Goal: Leave review/rating: Leave review/rating

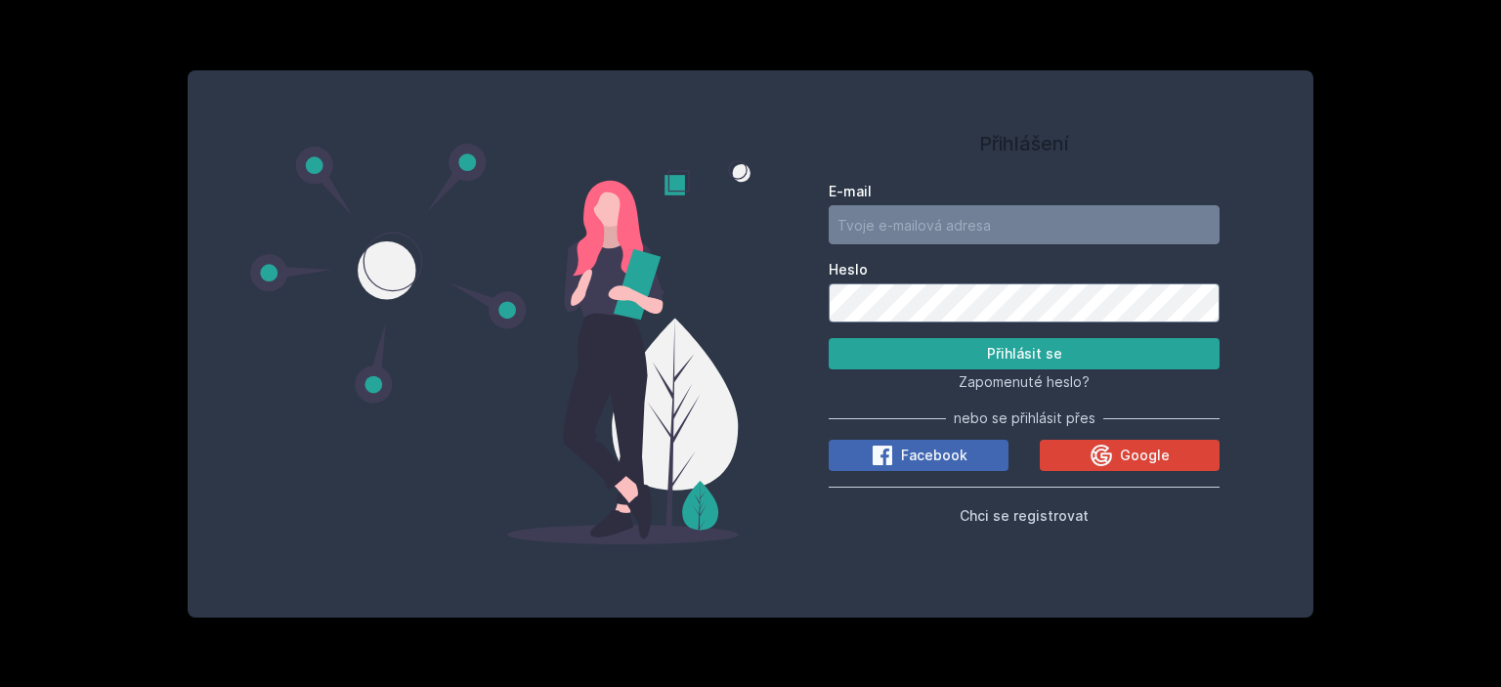
click at [743, 121] on button "Ne" at bounding box center [754, 126] width 70 height 49
click at [908, 224] on input "E-mail" at bounding box center [1024, 224] width 391 height 39
type input "[EMAIL_ADDRESS][DOMAIN_NAME]"
click at [829, 338] on button "Přihlásit se" at bounding box center [1024, 353] width 391 height 31
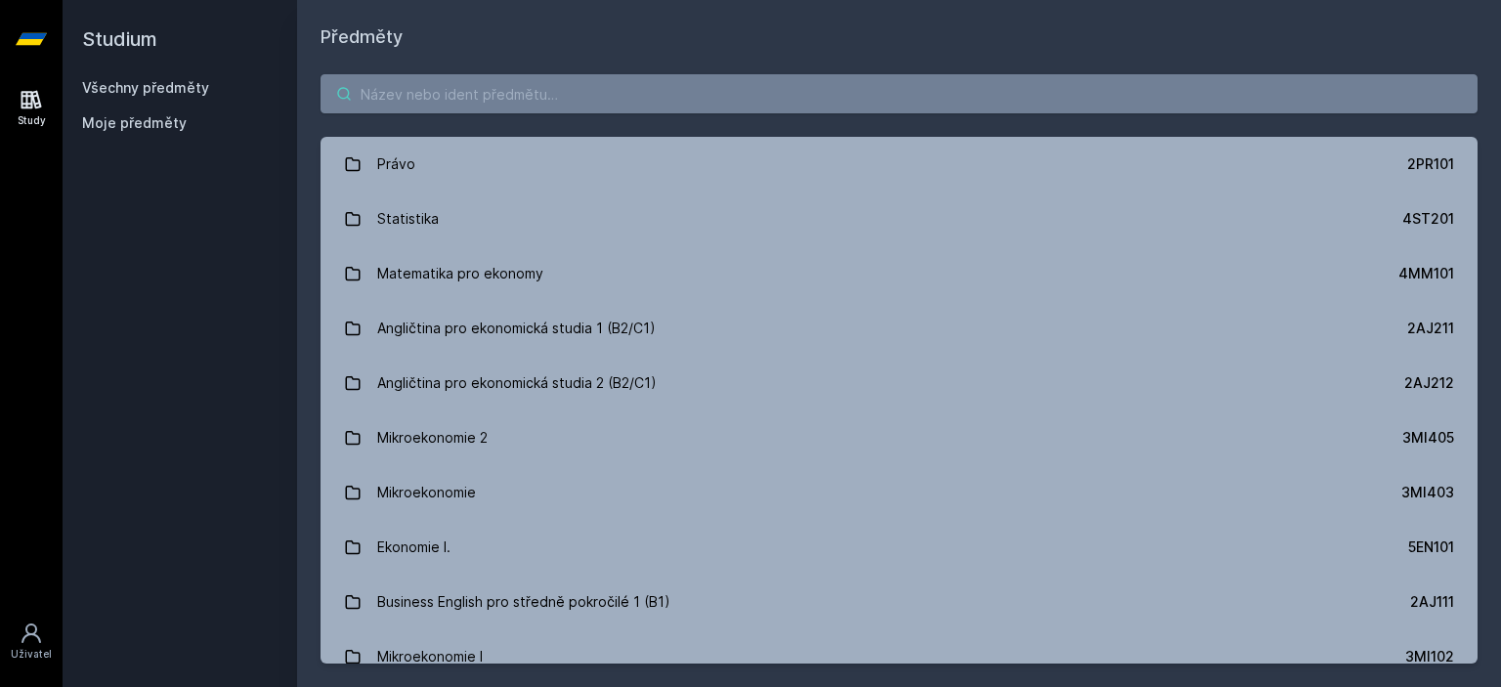
click at [635, 101] on input "search" at bounding box center [898, 93] width 1157 height 39
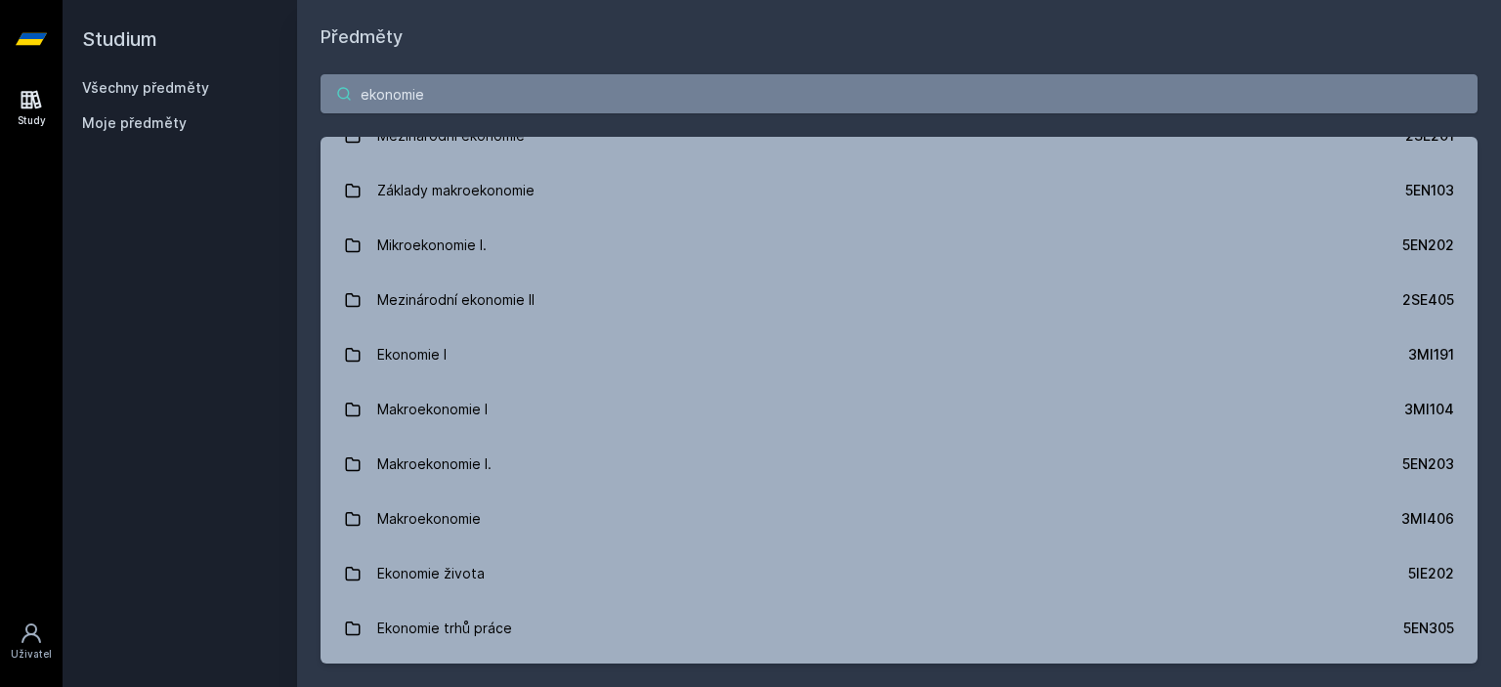
scroll to position [686, 0]
drag, startPoint x: 438, startPoint y: 93, endPoint x: 290, endPoint y: 104, distance: 147.9
click at [290, 104] on div "Studium Všechny předměty Moje předměty Předměty ekonomie Mikroekonomie 2 3MI405…" at bounding box center [782, 343] width 1438 height 687
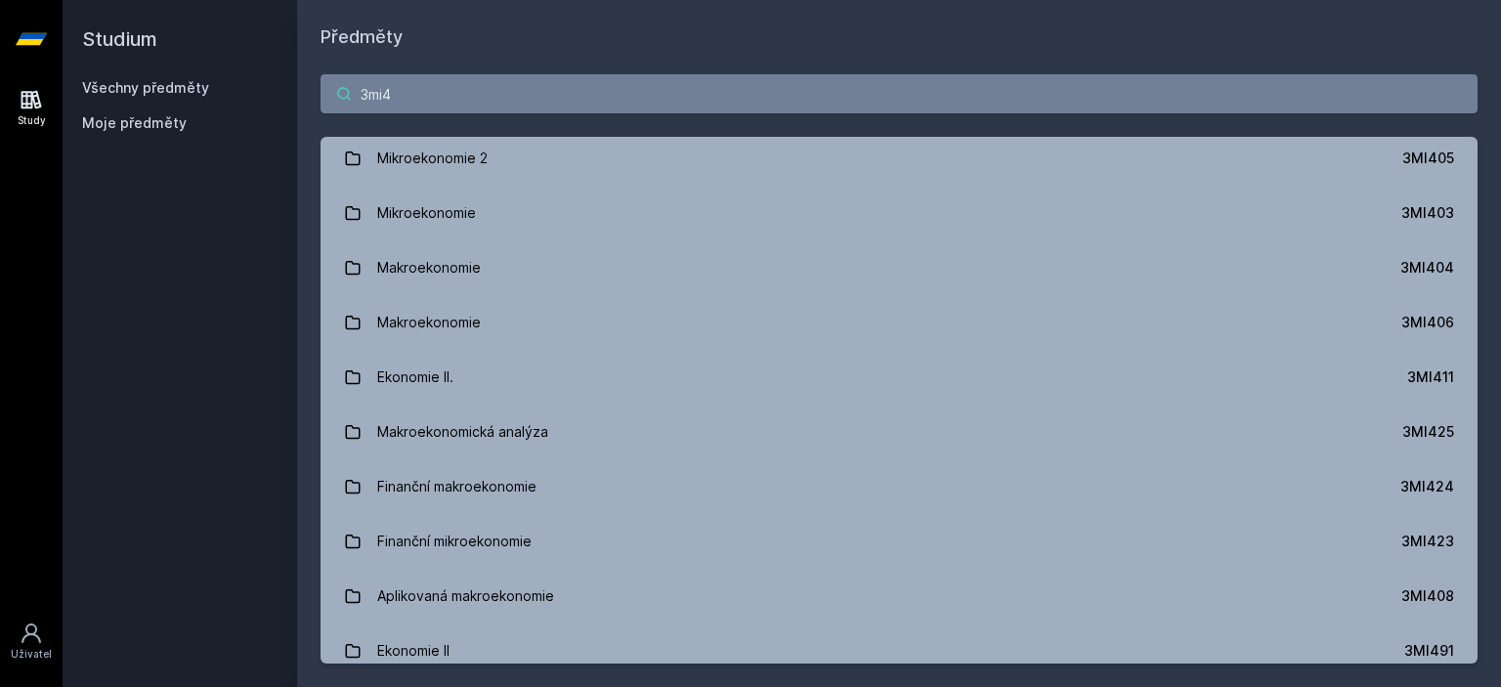
scroll to position [0, 0]
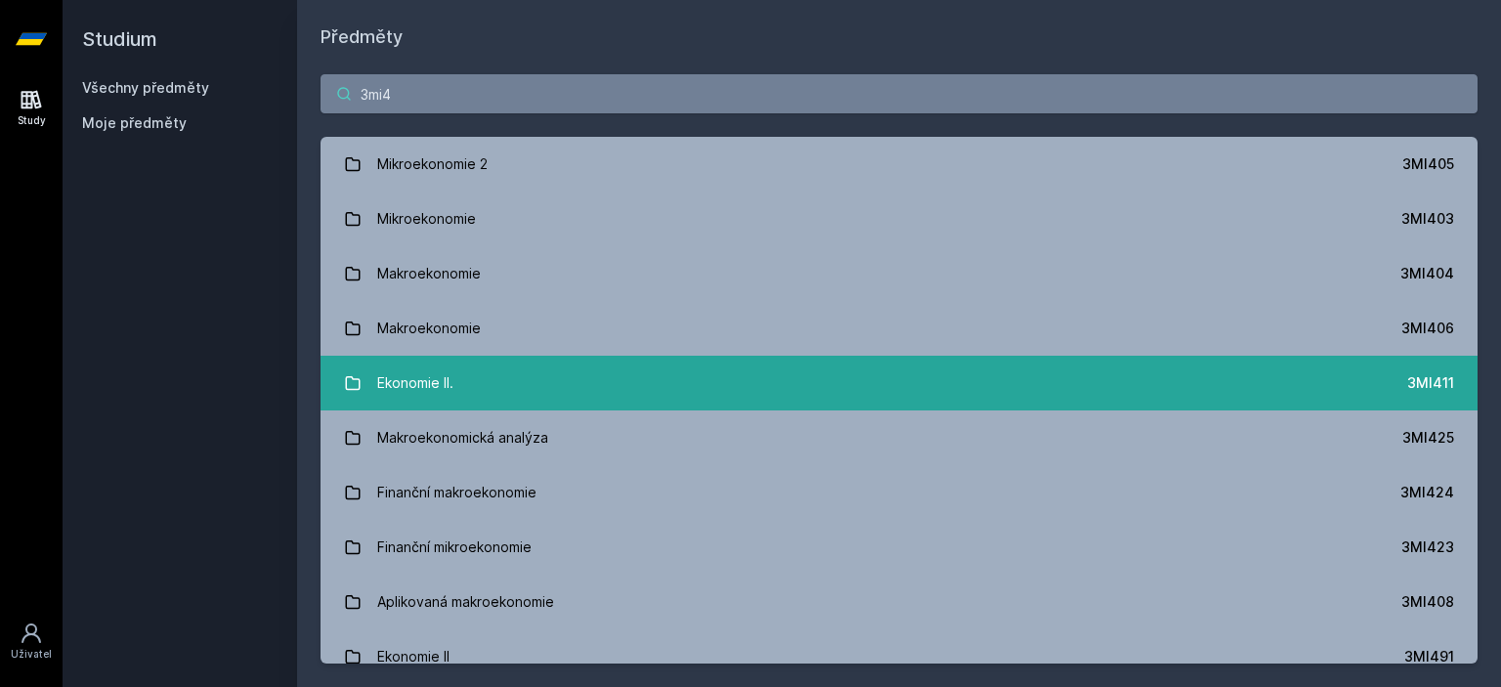
type input "3mi4"
click at [1310, 378] on link "Ekonomie II. 3MI411" at bounding box center [898, 383] width 1157 height 55
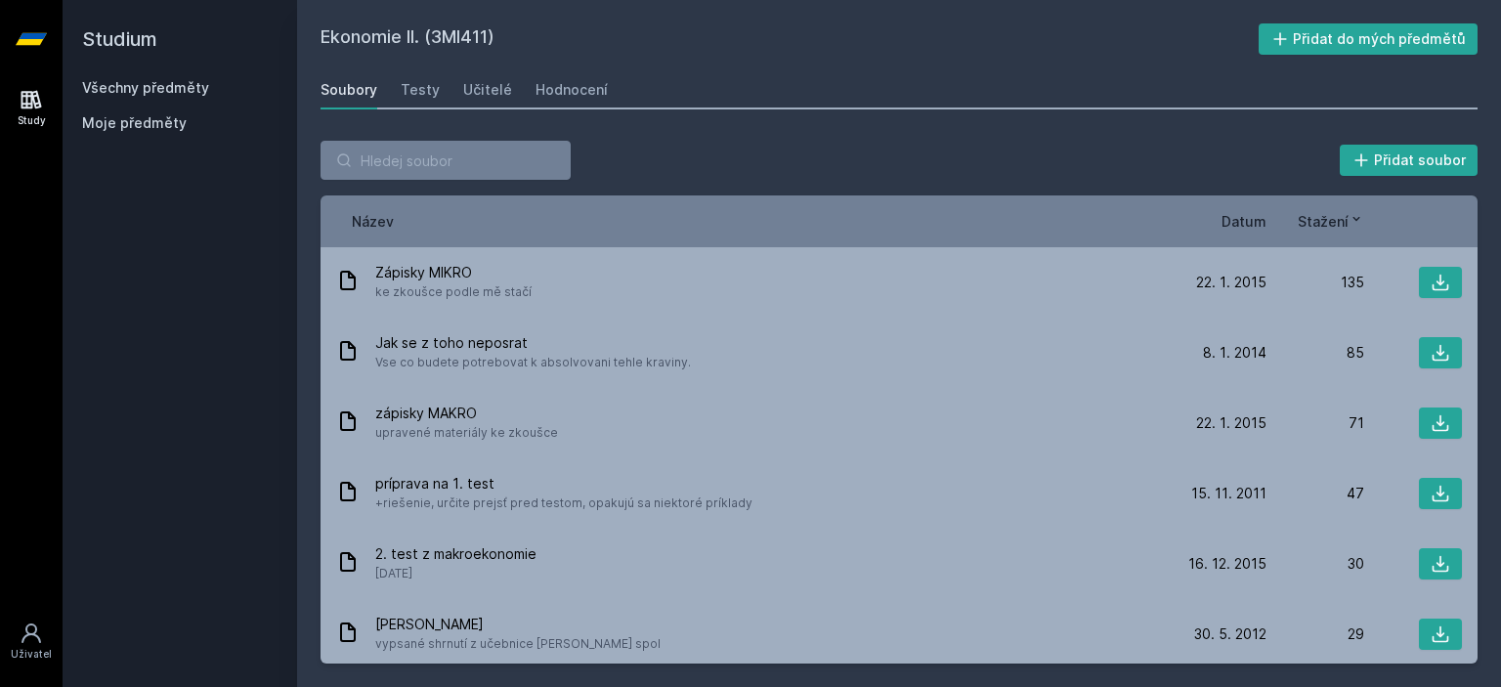
click at [1235, 224] on span "Datum" at bounding box center [1243, 221] width 45 height 21
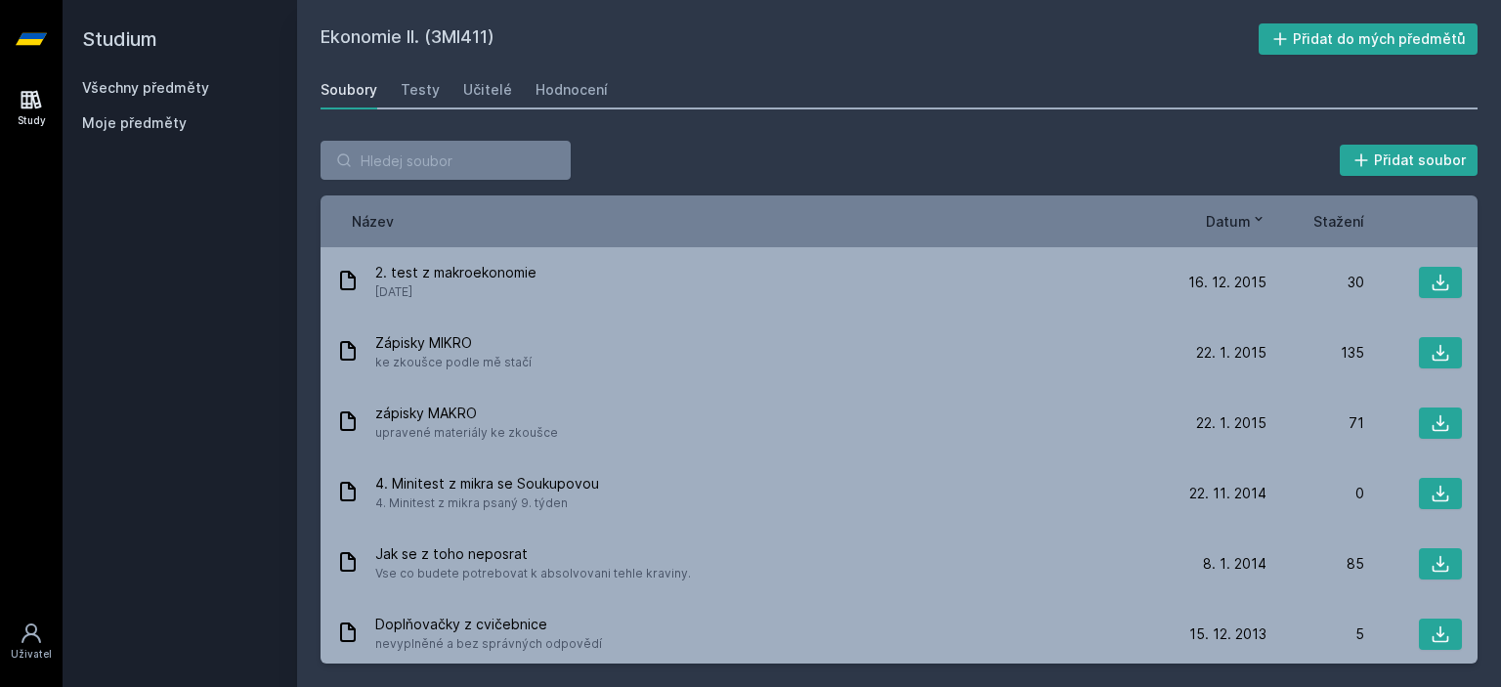
click at [1235, 224] on span "Datum" at bounding box center [1228, 221] width 45 height 21
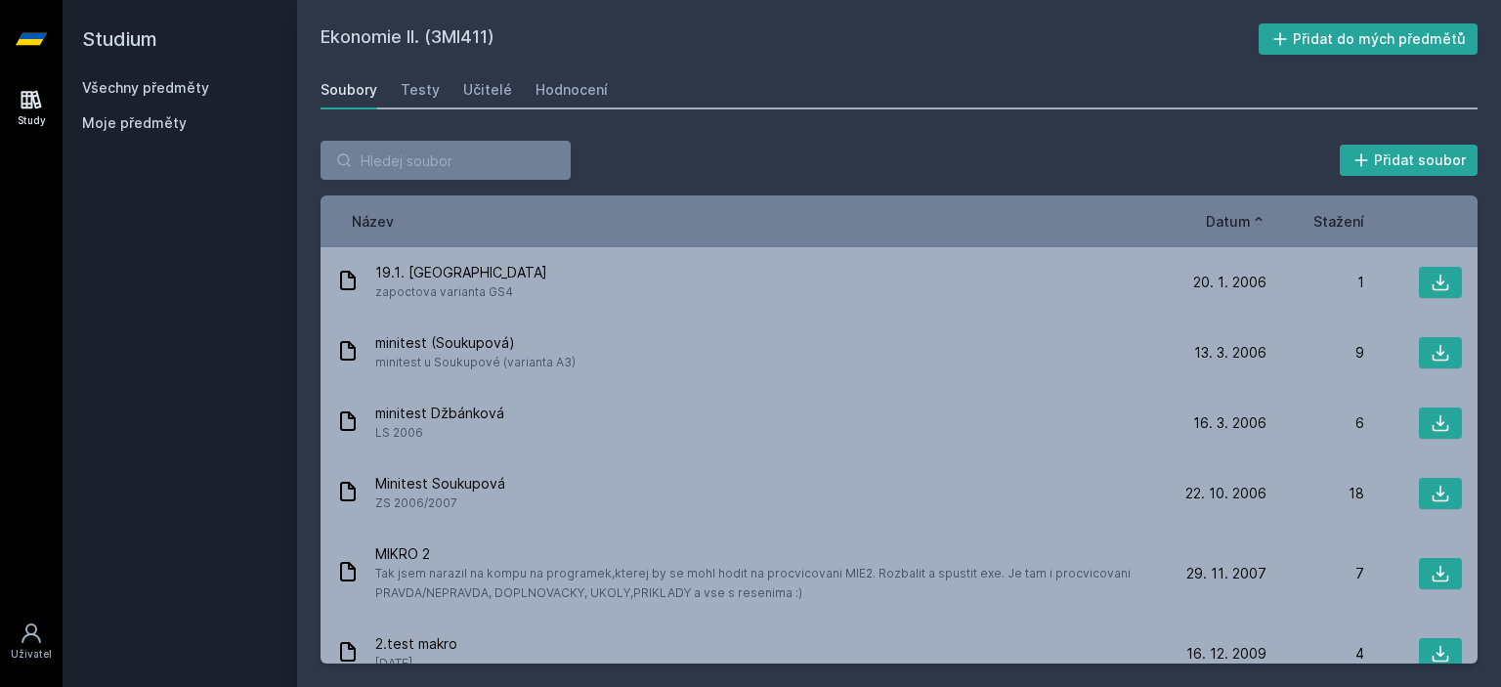
click at [1235, 224] on span "Datum" at bounding box center [1228, 221] width 45 height 21
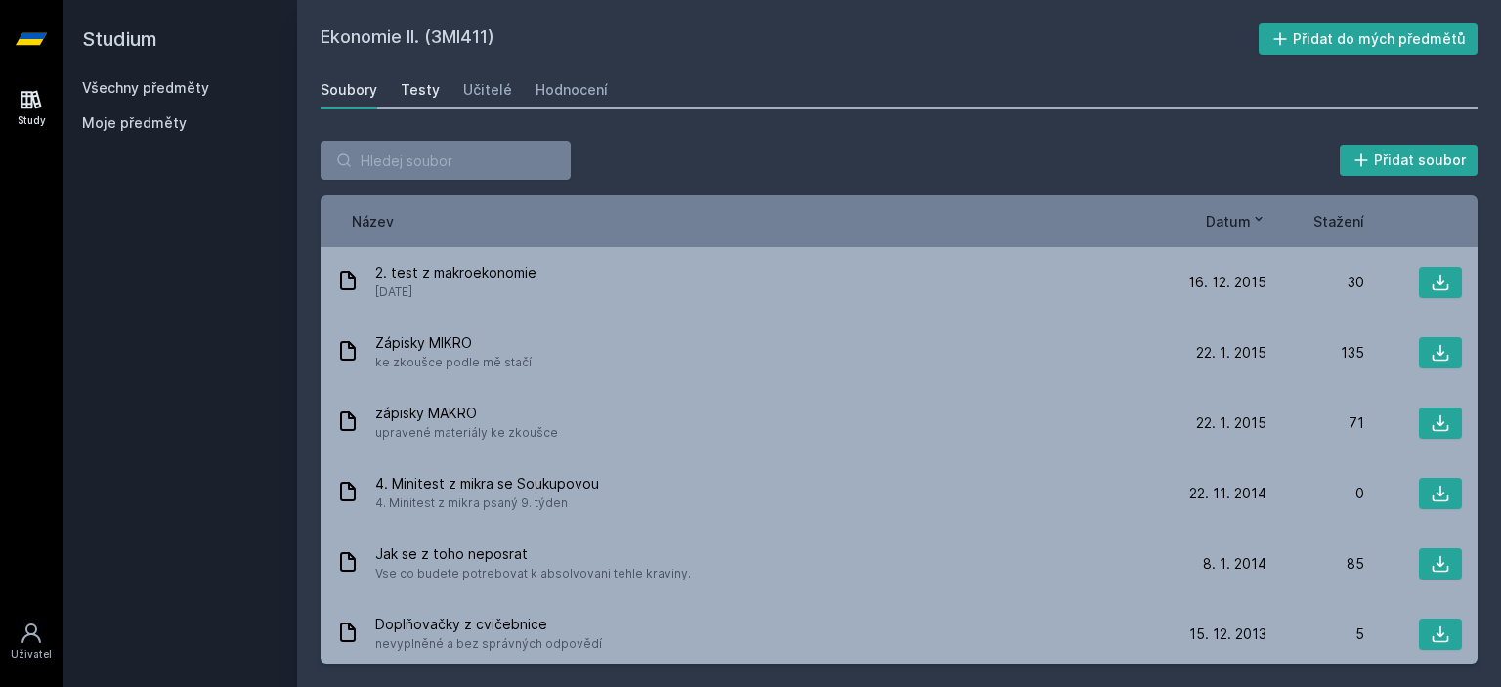
click at [412, 104] on link "Testy" at bounding box center [420, 89] width 39 height 39
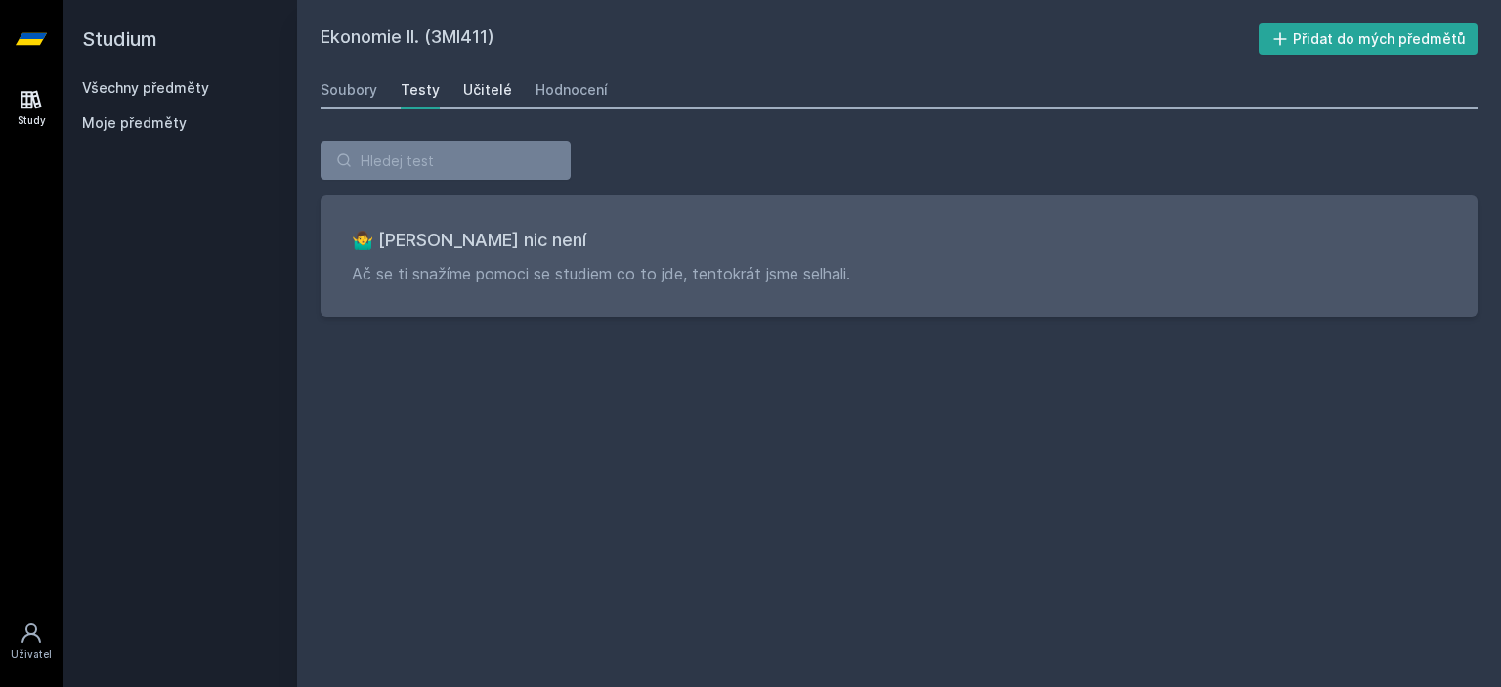
click at [472, 92] on div "Učitelé" at bounding box center [487, 90] width 49 height 20
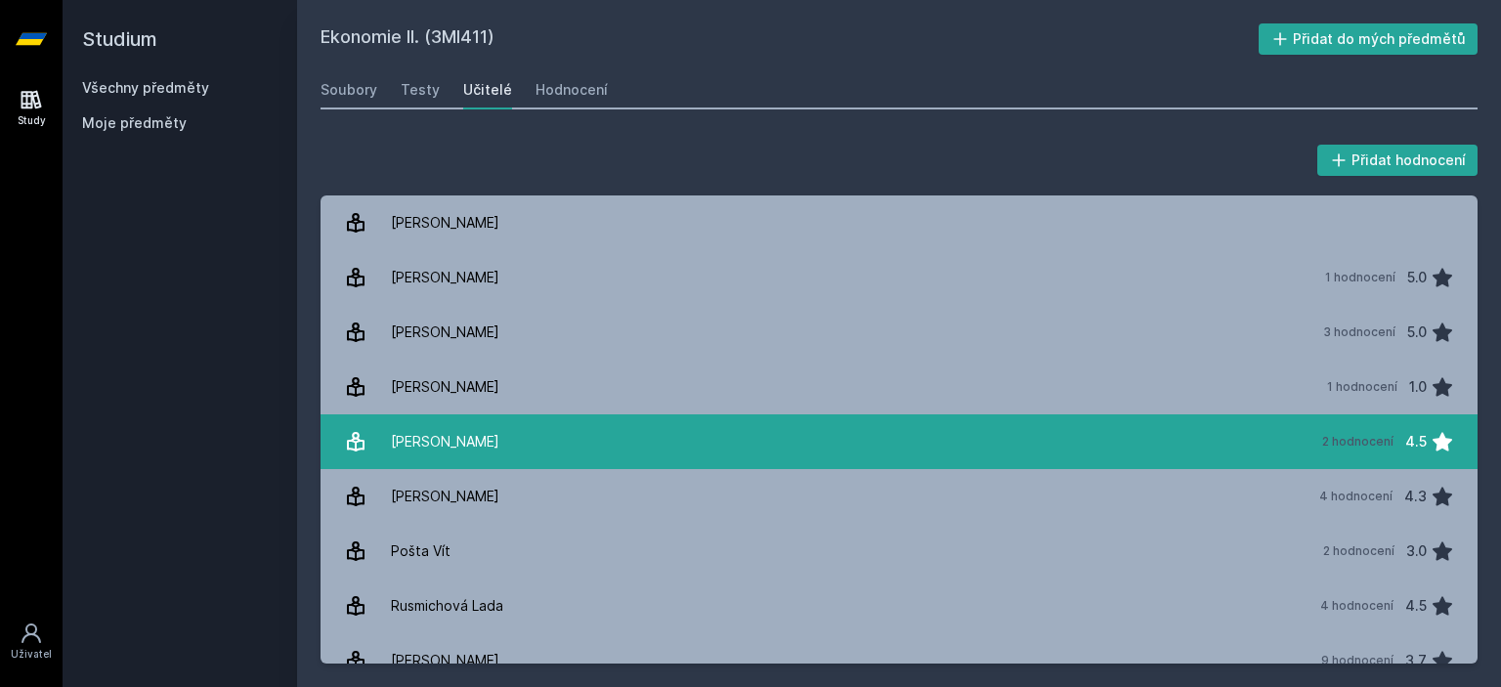
scroll to position [133, 0]
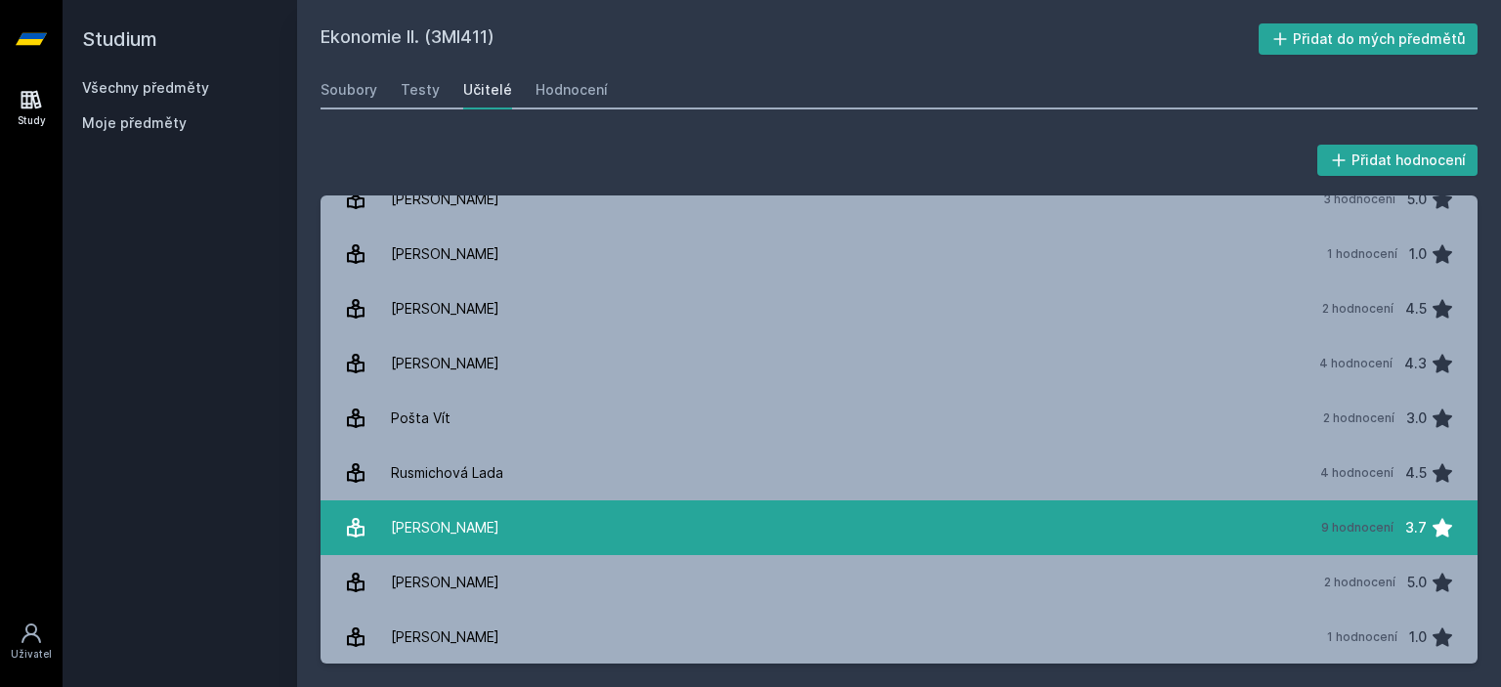
click at [511, 510] on link "[PERSON_NAME] 9 hodnocení 3.7" at bounding box center [898, 527] width 1157 height 55
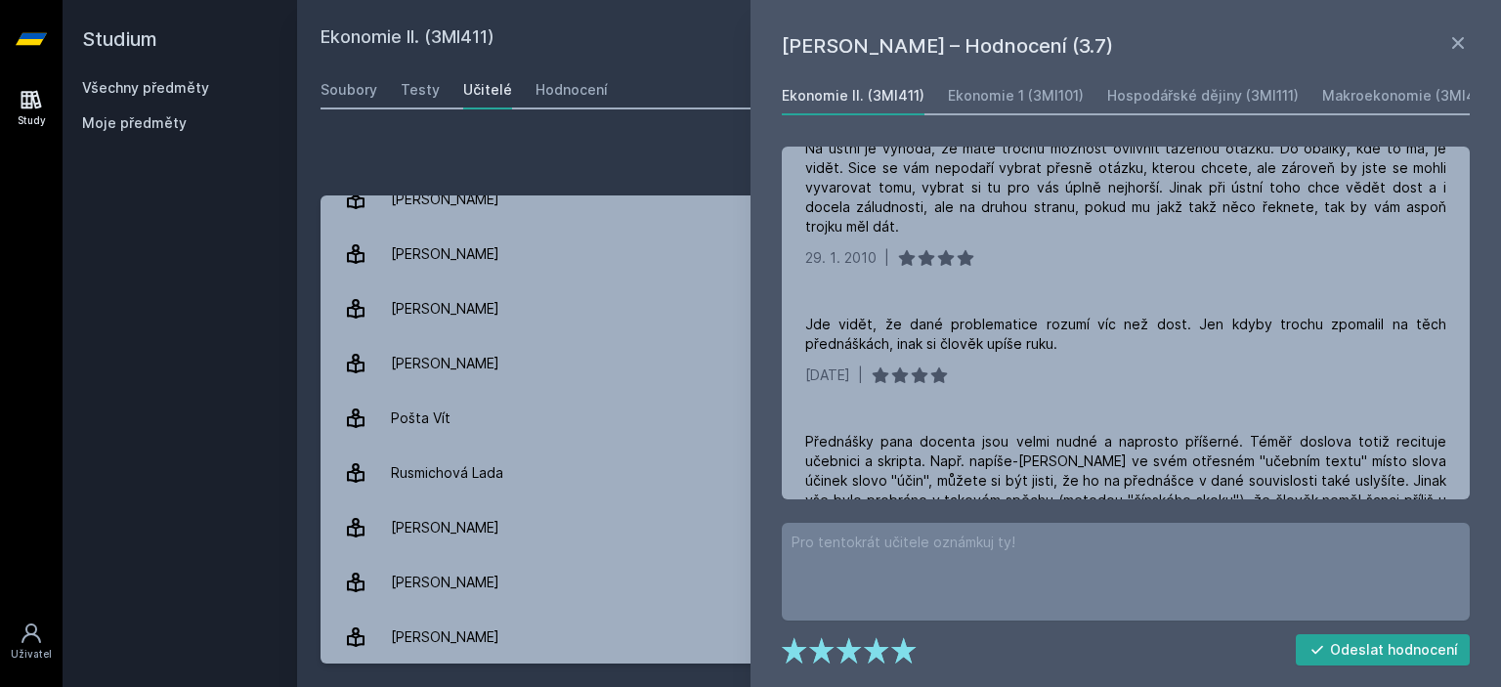
scroll to position [1209, 0]
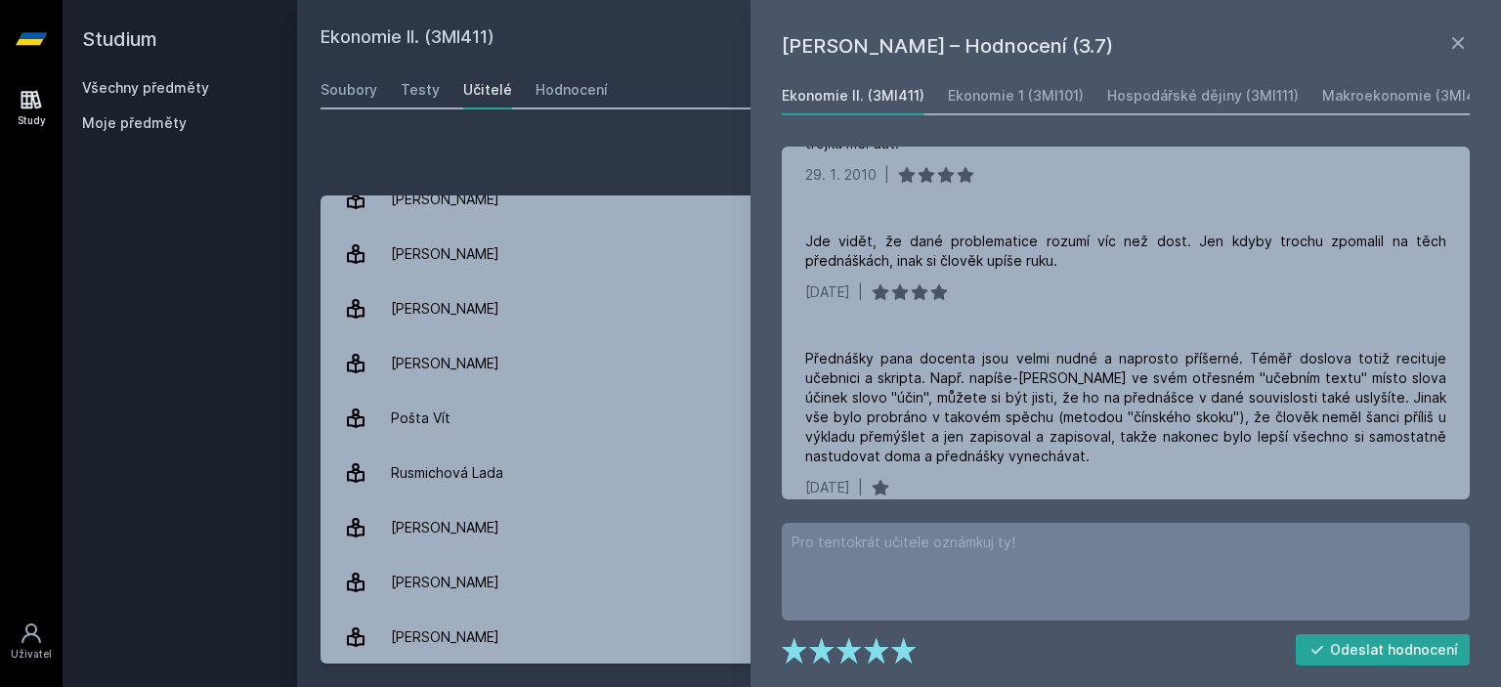
click at [546, 165] on div "Přidat hodnocení" at bounding box center [898, 160] width 1157 height 39
click at [570, 81] on div "Hodnocení" at bounding box center [571, 90] width 72 height 20
